Goal: Information Seeking & Learning: Learn about a topic

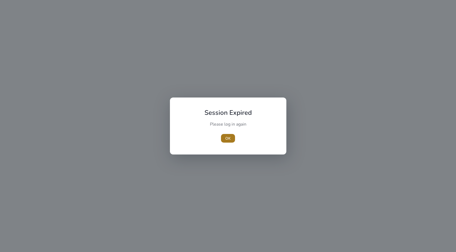
click at [234, 138] on span "button" at bounding box center [228, 138] width 14 height 13
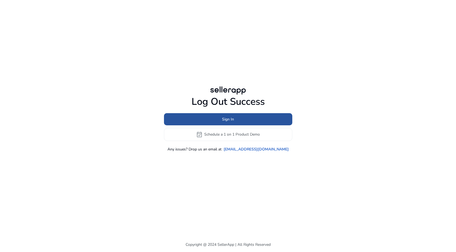
click at [228, 119] on span "Sign In" at bounding box center [228, 119] width 12 height 6
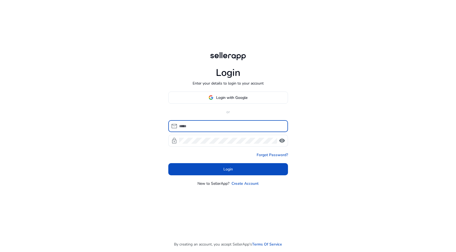
type input "**********"
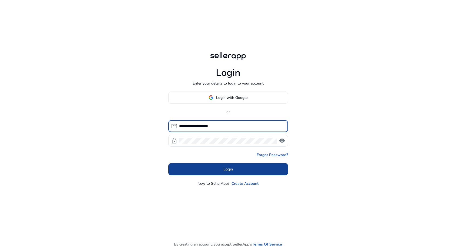
click at [221, 166] on span at bounding box center [228, 169] width 120 height 13
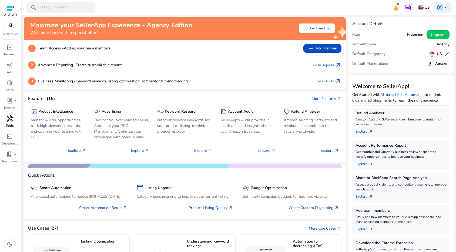
click at [8, 123] on div "handyman" at bounding box center [9, 118] width 15 height 9
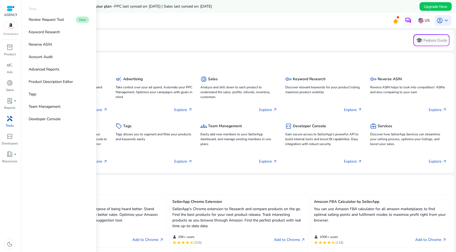
click at [12, 121] on span "handyman" at bounding box center [9, 118] width 6 height 6
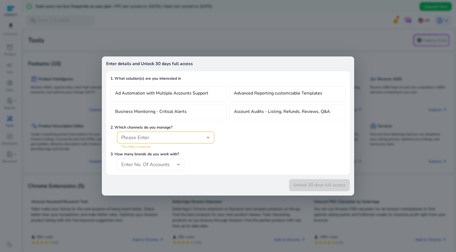
click at [269, 161] on div "3. How many brands do you work with? Enter No. Of Accounts" at bounding box center [227, 160] width 235 height 19
click at [97, 45] on div at bounding box center [228, 126] width 456 height 252
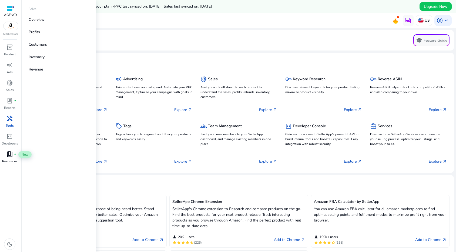
click at [10, 154] on span "book_4" at bounding box center [9, 154] width 6 height 6
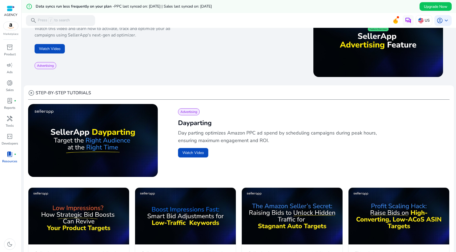
scroll to position [187, 0]
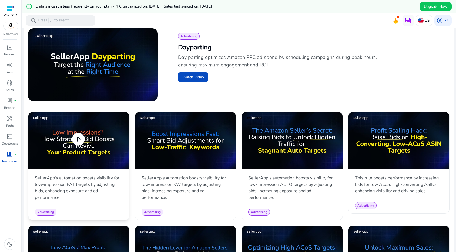
click at [76, 140] on span "play_circle" at bounding box center [78, 138] width 15 height 15
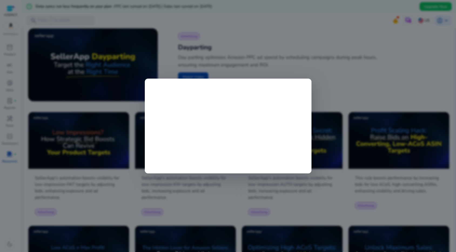
scroll to position [0, 0]
